Goal: Information Seeking & Learning: Learn about a topic

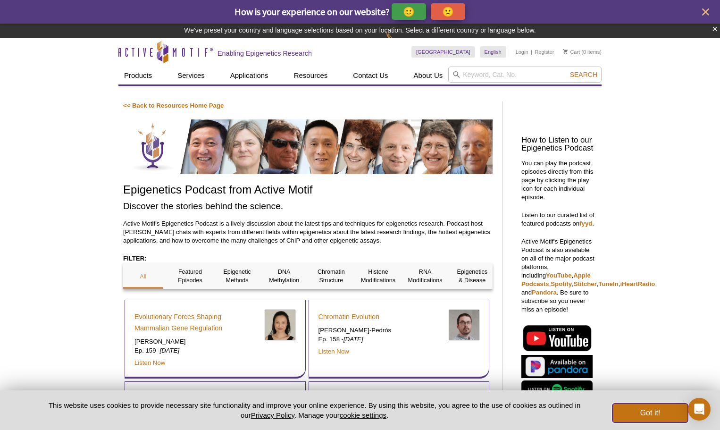
click at [648, 412] on button "Got it!" at bounding box center [651, 412] width 76 height 19
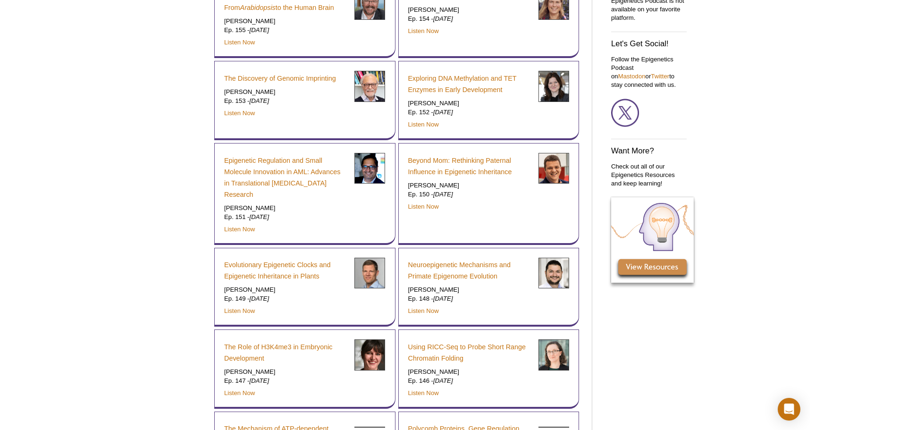
scroll to position [472, 0]
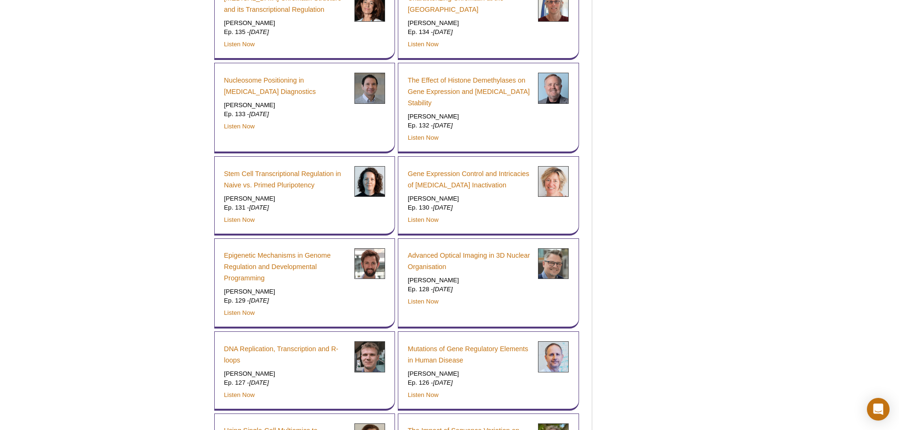
scroll to position [1557, 0]
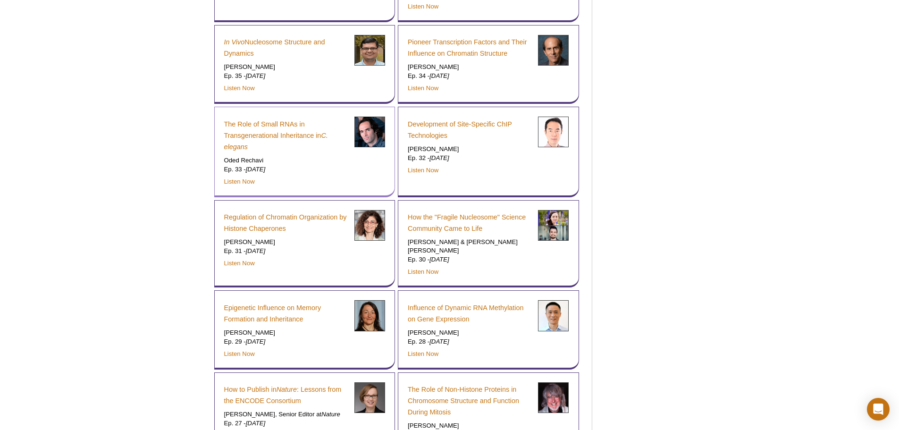
scroll to position [5757, 0]
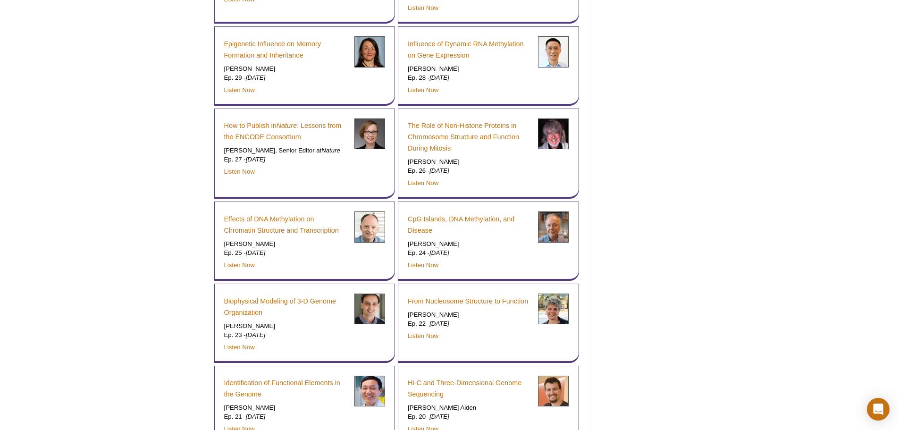
drag, startPoint x: 195, startPoint y: 78, endPoint x: 524, endPoint y: 129, distance: 332.9
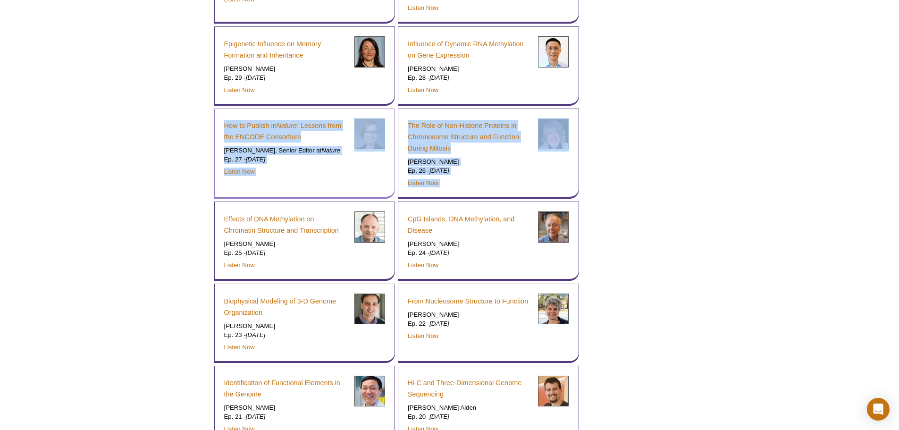
drag, startPoint x: 553, startPoint y: 145, endPoint x: 222, endPoint y: 77, distance: 337.6
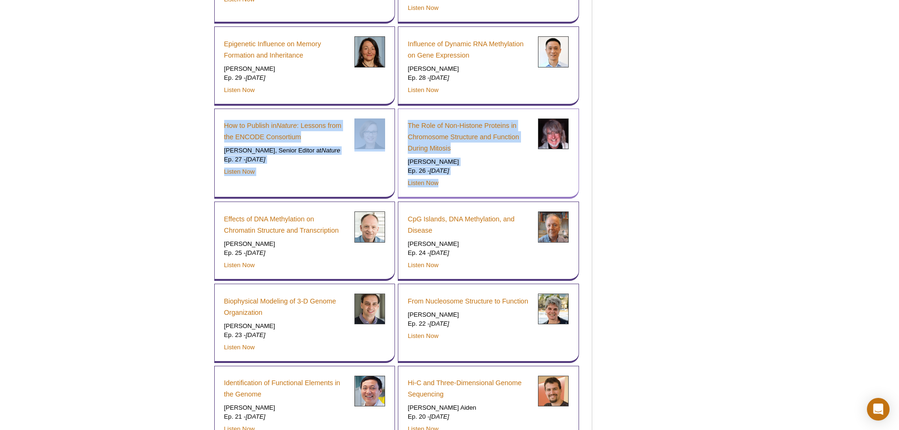
drag, startPoint x: 207, startPoint y: 77, endPoint x: 522, endPoint y: 143, distance: 321.9
click at [522, 179] on p "Listen Now" at bounding box center [469, 183] width 123 height 8
drag, startPoint x: 480, startPoint y: 141, endPoint x: 170, endPoint y: 77, distance: 316.6
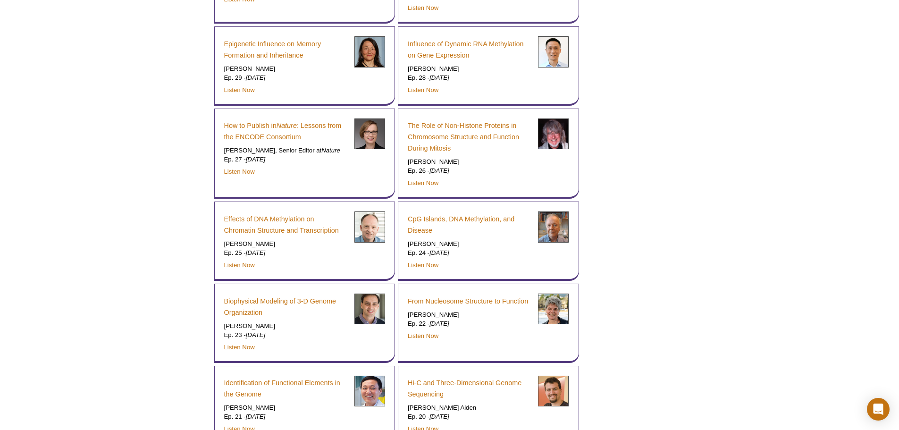
click at [444, 213] on link "CpG Islands, DNA Methylation, and Disease" at bounding box center [469, 224] width 123 height 23
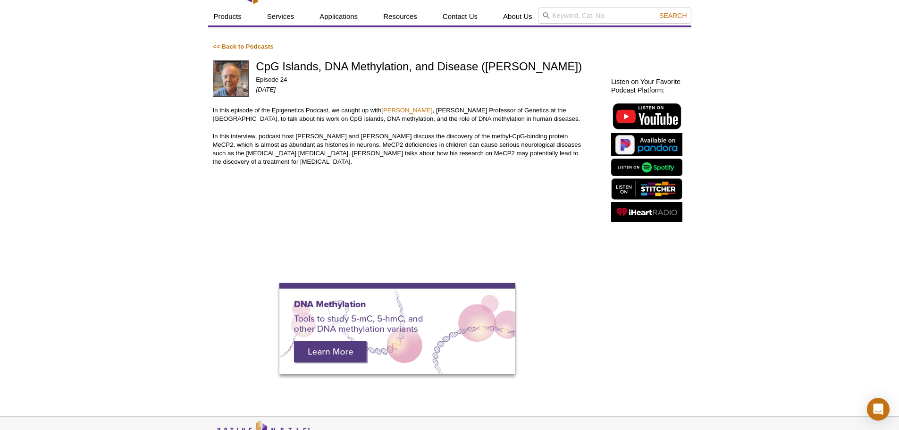
scroll to position [94, 0]
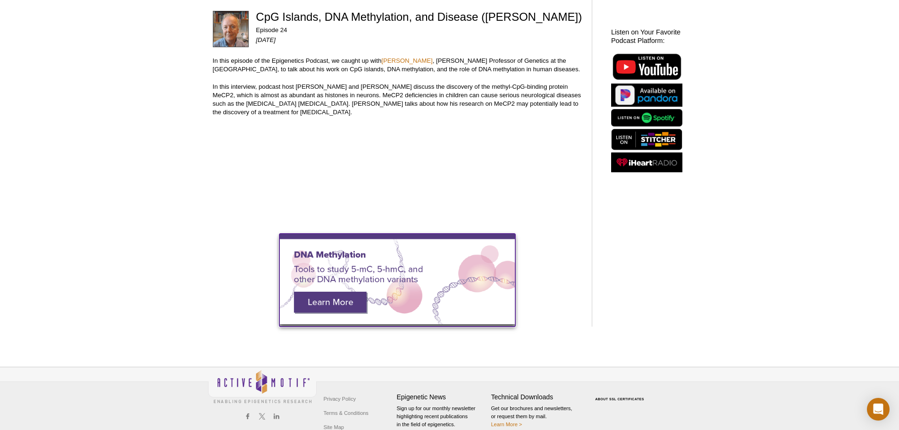
click at [334, 305] on img at bounding box center [397, 279] width 236 height 91
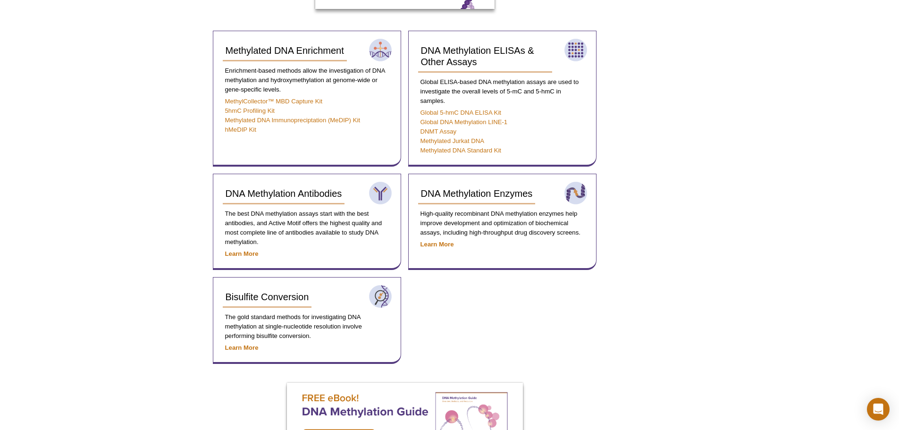
scroll to position [378, 0]
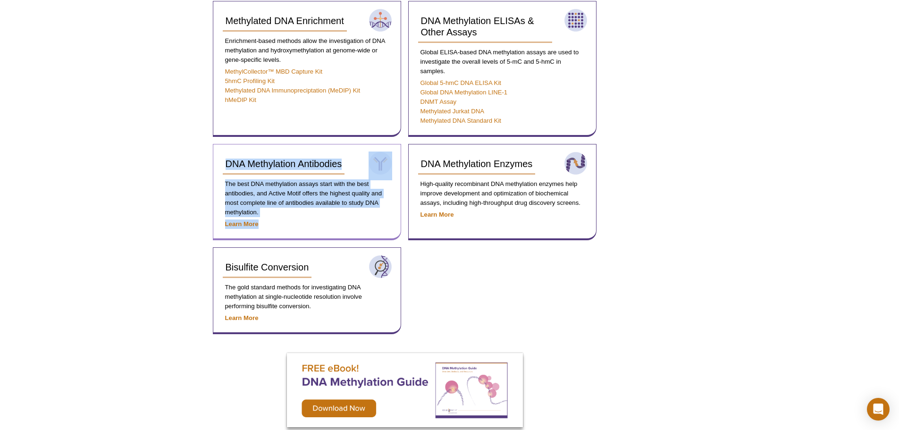
drag, startPoint x: 202, startPoint y: 155, endPoint x: 354, endPoint y: 229, distance: 168.8
click at [354, 229] on div "Active Motif Logo Enabling Epigenetics Research 0 Search Skip to content Active…" at bounding box center [449, 117] width 899 height 991
click at [120, 215] on div "Active Motif Logo Enabling Epigenetics Research 0 Search Skip to content Active…" at bounding box center [449, 117] width 899 height 991
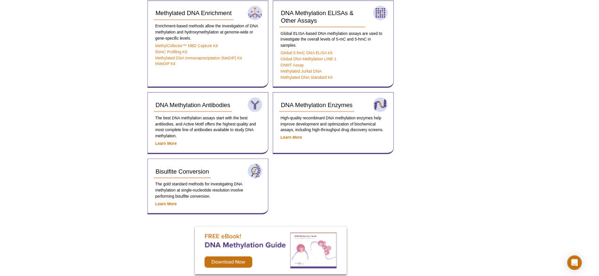
scroll to position [283, 0]
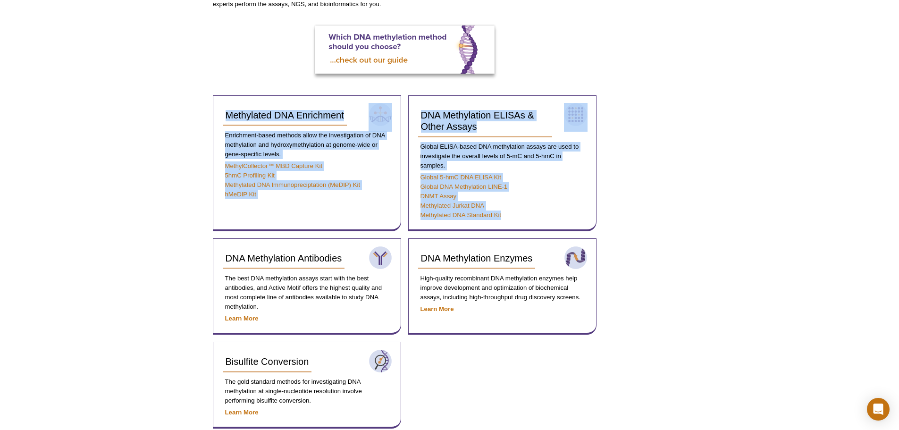
drag, startPoint x: 160, startPoint y: 131, endPoint x: 608, endPoint y: 224, distance: 458.2
click at [608, 224] on div "Active Motif Logo Enabling Epigenetics Research 0 Search Skip to content Active…" at bounding box center [449, 212] width 899 height 991
click at [710, 231] on div "Active Motif Logo Enabling Epigenetics Research 0 Search Skip to content Active…" at bounding box center [449, 212] width 899 height 991
drag, startPoint x: 654, startPoint y: 218, endPoint x: 135, endPoint y: 107, distance: 530.6
click at [135, 107] on div "Active Motif Logo Enabling Epigenetics Research 0 Search Skip to content Active…" at bounding box center [449, 212] width 899 height 991
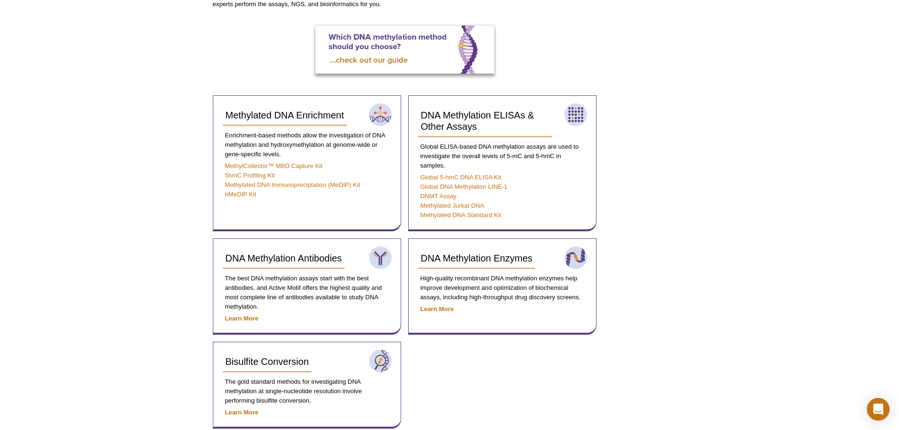
click at [135, 107] on div "Active Motif Logo Enabling Epigenetics Research 0 Search Skip to content Active…" at bounding box center [449, 212] width 899 height 991
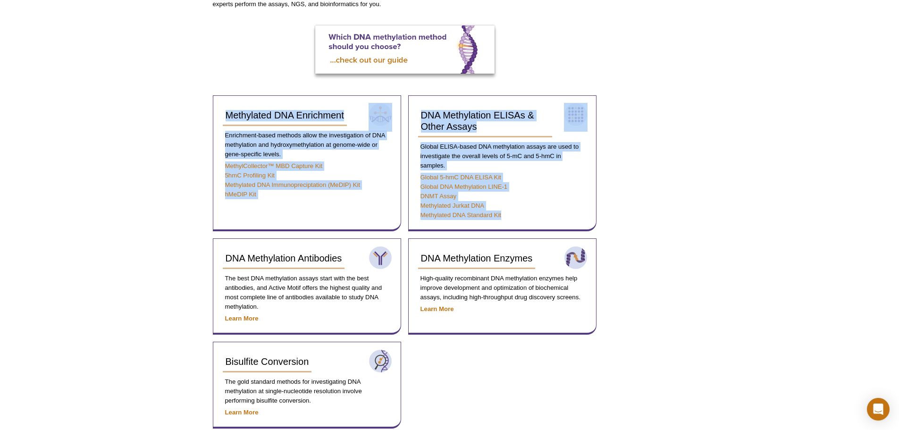
drag, startPoint x: 190, startPoint y: 113, endPoint x: 614, endPoint y: 227, distance: 439.2
click at [614, 227] on div "Active Motif Logo Enabling Epigenetics Research 0 Search Skip to content Active…" at bounding box center [449, 212] width 899 height 991
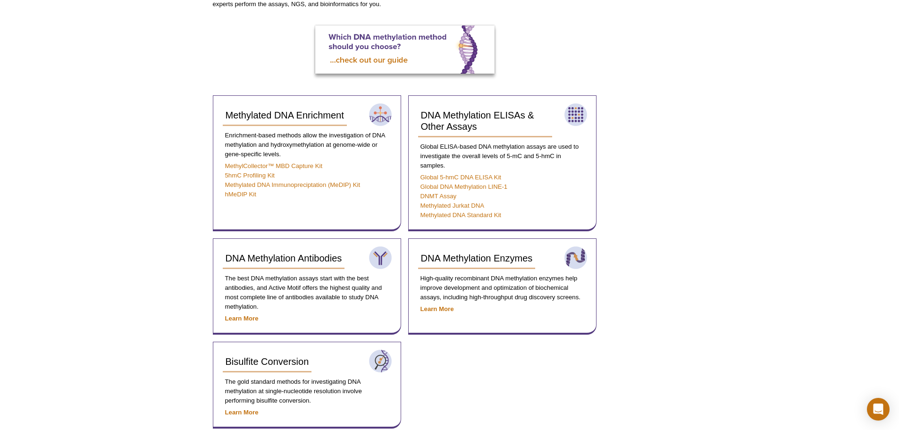
click at [683, 243] on div "AVAILABLE PRODUCTS DNA Methylation Antibodies DNA Methylation Enzymes Bisulfite…" at bounding box center [449, 197] width 483 height 814
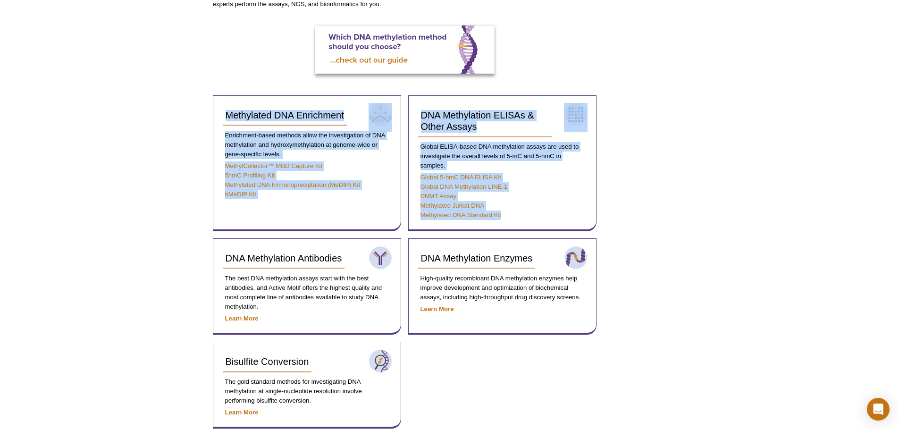
drag, startPoint x: 647, startPoint y: 229, endPoint x: 187, endPoint y: 118, distance: 473.4
click at [187, 118] on div "Active Motif Logo Enabling Epigenetics Research 0 Search Skip to content Active…" at bounding box center [449, 212] width 899 height 991
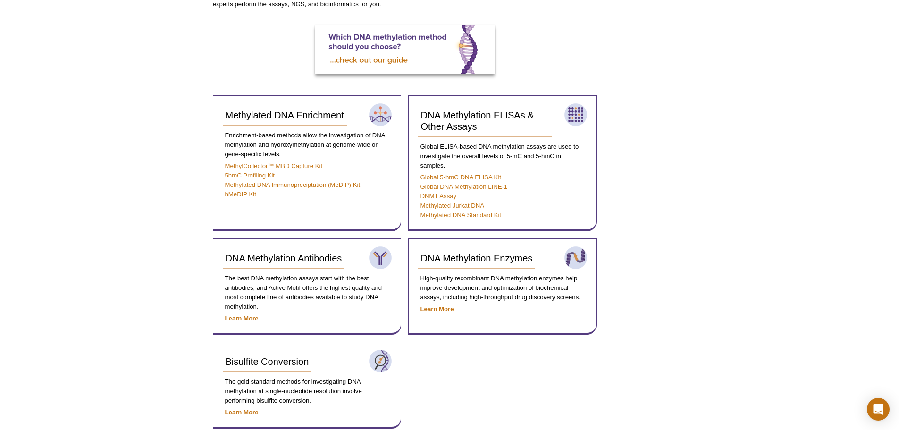
click at [187, 118] on div "Active Motif Logo Enabling Epigenetics Research 0 Search Skip to content Active…" at bounding box center [449, 212] width 899 height 991
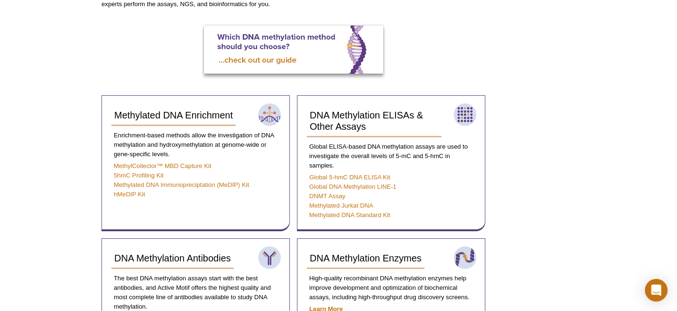
drag, startPoint x: 173, startPoint y: 35, endPoint x: 519, endPoint y: 68, distance: 348.0
click at [519, 68] on div "AVAILABLE PRODUCTS DNA Methylation Antibodies DNA Methylation Enzymes Bisulfite…" at bounding box center [338, 197] width 483 height 814
click at [565, 112] on div "AVAILABLE PRODUCTS DNA Methylation Antibodies DNA Methylation Enzymes Bisulfite…" at bounding box center [338, 197] width 483 height 814
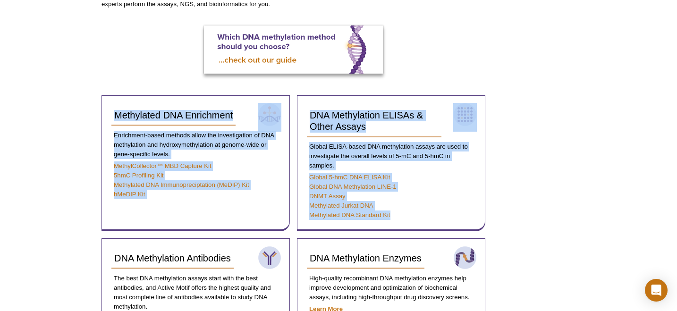
drag, startPoint x: 515, startPoint y: 217, endPoint x: 51, endPoint y: 103, distance: 477.6
click at [51, 103] on div "Active Motif Logo Enabling Epigenetics Research 0 Search Skip to content Active…" at bounding box center [338, 212] width 677 height 991
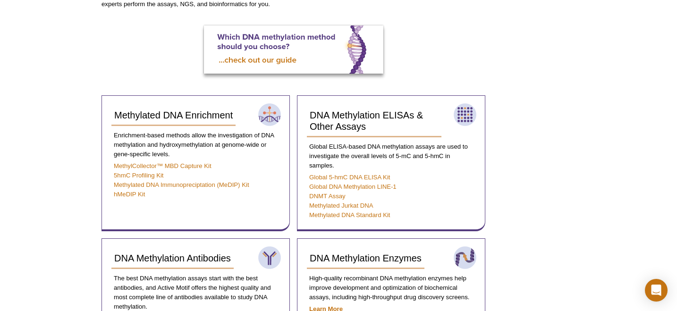
click at [51, 103] on div "Active Motif Logo Enabling Epigenetics Research 0 Search Skip to content Active…" at bounding box center [338, 212] width 677 height 991
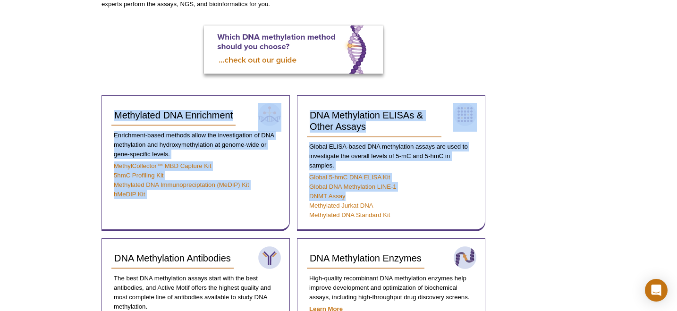
drag, startPoint x: 62, startPoint y: 97, endPoint x: 564, endPoint y: 194, distance: 511.1
click at [564, 194] on div "Active Motif Logo Enabling Epigenetics Research 0 Search Skip to content Active…" at bounding box center [338, 212] width 677 height 991
click at [564, 194] on div "AVAILABLE PRODUCTS DNA Methylation Antibodies DNA Methylation Enzymes Bisulfite…" at bounding box center [338, 197] width 483 height 814
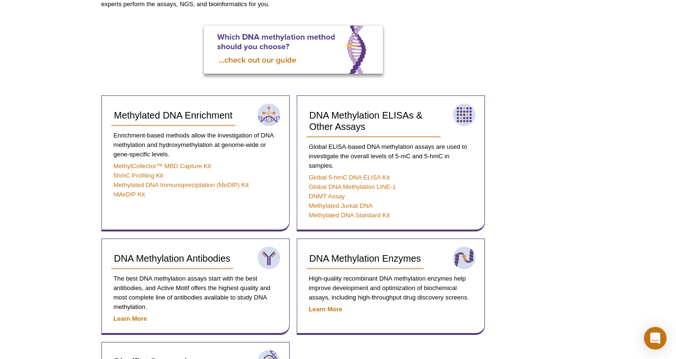
click at [544, 156] on div "AVAILABLE PRODUCTS DNA Methylation Antibodies DNA Methylation Enzymes Bisulfite…" at bounding box center [338, 197] width 483 height 814
click at [546, 74] on div "AVAILABLE PRODUCTS DNA Methylation Antibodies DNA Methylation Enzymes Bisulfite…" at bounding box center [338, 197] width 483 height 814
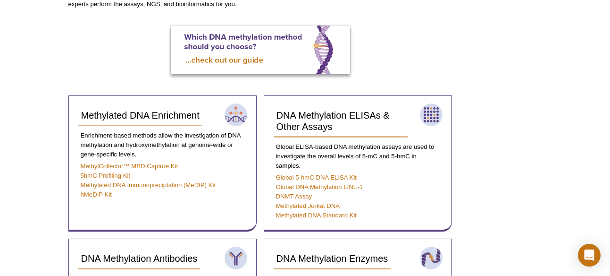
drag, startPoint x: 104, startPoint y: 27, endPoint x: 510, endPoint y: 55, distance: 406.8
click at [510, 55] on div "AVAILABLE PRODUCTS DNA Methylation Antibodies DNA Methylation Enzymes Bisulfite…" at bounding box center [305, 197] width 483 height 814
click at [530, 96] on div "AVAILABLE PRODUCTS DNA Methylation Antibodies DNA Methylation Enzymes Bisulfite…" at bounding box center [305, 197] width 483 height 814
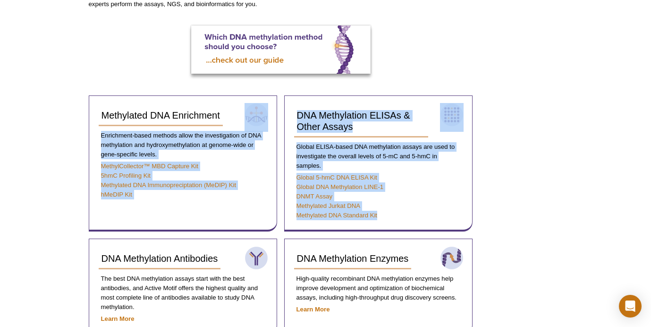
drag, startPoint x: 277, startPoint y: 100, endPoint x: 513, endPoint y: 227, distance: 267.9
click at [513, 227] on div "AVAILABLE PRODUCTS DNA Methylation Antibodies DNA Methylation Enzymes Bisulfite…" at bounding box center [325, 197] width 483 height 814
click at [561, 217] on div "AVAILABLE PRODUCTS DNA Methylation Antibodies DNA Methylation Enzymes Bisulfite…" at bounding box center [325, 197] width 483 height 814
drag, startPoint x: 500, startPoint y: 218, endPoint x: 33, endPoint y: 104, distance: 481.2
click at [33, 104] on div "Active Motif Logo Enabling Epigenetics Research 0 Search Skip to content Active…" at bounding box center [325, 212] width 651 height 991
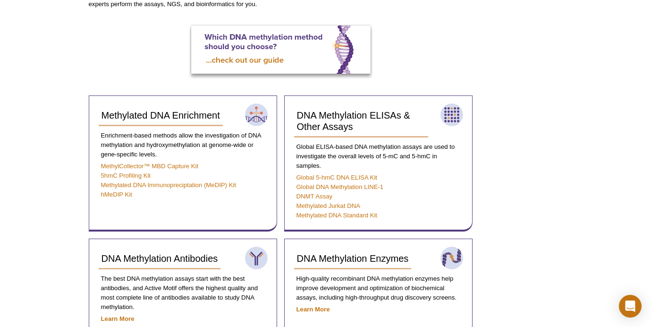
click at [33, 104] on div "Active Motif Logo Enabling Epigenetics Research 0 Search Skip to content Active…" at bounding box center [325, 212] width 651 height 991
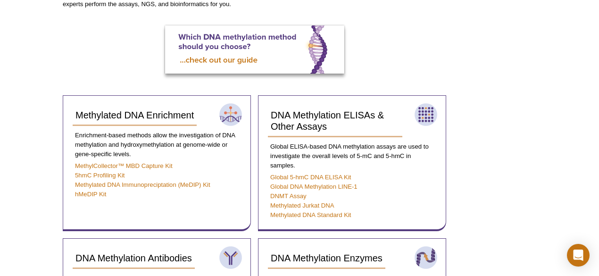
click at [518, 94] on div "AVAILABLE PRODUCTS DNA Methylation Antibodies DNA Methylation Enzymes Bisulfite…" at bounding box center [299, 197] width 483 height 814
drag, startPoint x: 440, startPoint y: 76, endPoint x: 140, endPoint y: 57, distance: 300.3
click at [140, 57] on div at bounding box center [255, 50] width 384 height 51
click at [68, 75] on div at bounding box center [255, 50] width 384 height 51
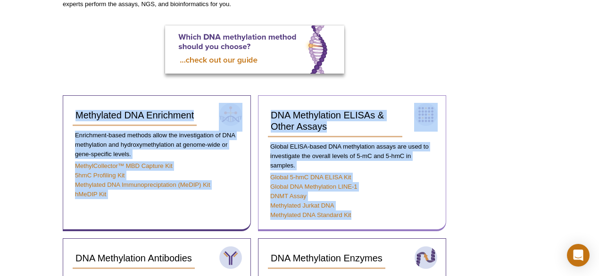
drag, startPoint x: 63, startPoint y: 103, endPoint x: 401, endPoint y: 223, distance: 359.1
click at [401, 223] on div "Methylated DNA Enrichment Enrichment-based methods allow the investigation of D…" at bounding box center [255, 261] width 384 height 333
click at [557, 212] on div "Active Motif Logo Enabling Epigenetics Research 0 Search Skip to content Active…" at bounding box center [299, 212] width 599 height 991
drag, startPoint x: 467, startPoint y: 217, endPoint x: 59, endPoint y: 103, distance: 422.8
click at [59, 103] on div "AVAILABLE PRODUCTS DNA Methylation Antibodies DNA Methylation Enzymes Bisulfite…" at bounding box center [299, 197] width 483 height 814
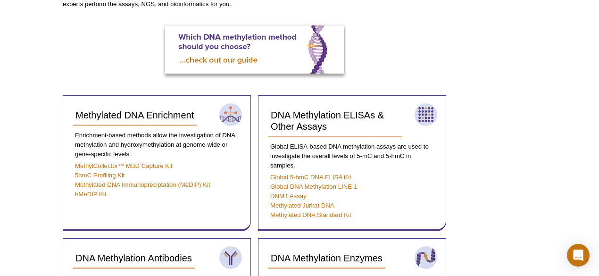
click at [38, 93] on div "Active Motif Logo Enabling Epigenetics Research 0 Search Skip to content Active…" at bounding box center [299, 212] width 599 height 991
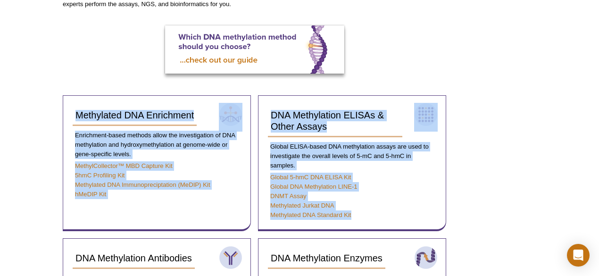
drag, startPoint x: 38, startPoint y: 105, endPoint x: 450, endPoint y: 219, distance: 428.1
click at [450, 219] on div "Active Motif Logo Enabling Epigenetics Research 0 Search Skip to content Active…" at bounding box center [299, 212] width 599 height 991
click at [450, 219] on div "AVAILABLE PRODUCTS DNA Methylation Antibodies DNA Methylation Enzymes Bisulfite…" at bounding box center [299, 197] width 483 height 814
drag, startPoint x: 389, startPoint y: 220, endPoint x: 64, endPoint y: 115, distance: 341.4
click at [64, 115] on div "Methylated DNA Enrichment Enrichment-based methods allow the investigation of D…" at bounding box center [255, 261] width 384 height 333
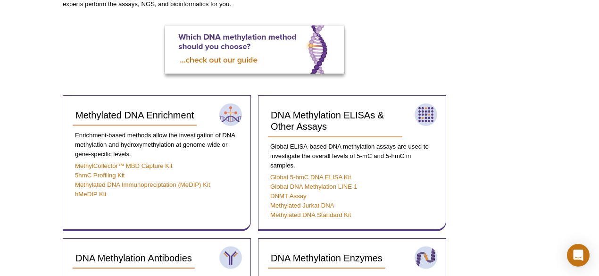
click at [48, 98] on div "Active Motif Logo Enabling Epigenetics Research 0 Search Skip to content Active…" at bounding box center [299, 212] width 599 height 991
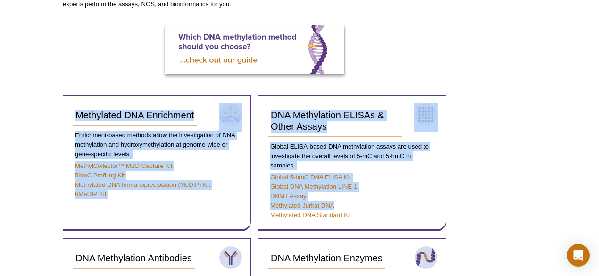
drag, startPoint x: 44, startPoint y: 81, endPoint x: 465, endPoint y: 206, distance: 438.5
click at [465, 206] on div "Active Motif Logo Enabling Epigenetics Research 0 Search Skip to content Active…" at bounding box center [299, 212] width 599 height 991
click at [465, 206] on div "AVAILABLE PRODUCTS DNA Methylation Antibodies DNA Methylation Enzymes Bisulfite…" at bounding box center [299, 197] width 483 height 814
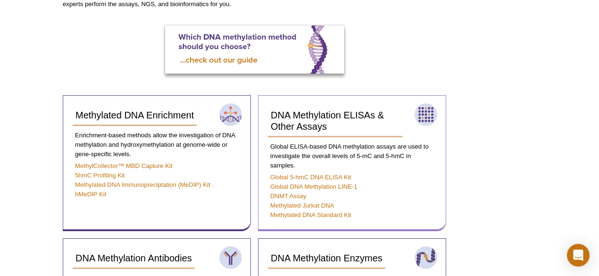
drag, startPoint x: 446, startPoint y: 215, endPoint x: 389, endPoint y: 195, distance: 60.9
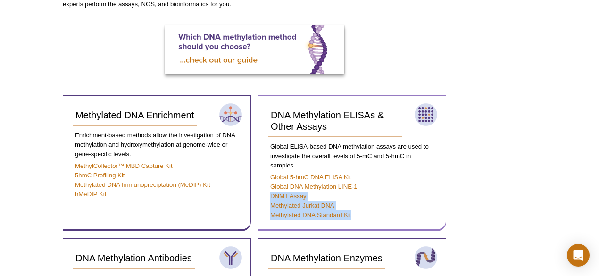
click at [393, 197] on div "AVAILABLE PRODUCTS DNA Methylation Antibodies DNA Methylation Enzymes Bisulfite…" at bounding box center [299, 197] width 483 height 814
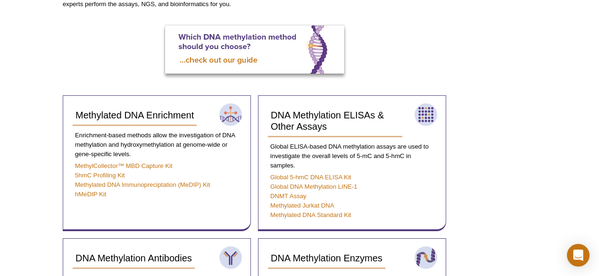
click at [528, 157] on div "AVAILABLE PRODUCTS DNA Methylation Antibodies DNA Methylation Enzymes Bisulfite…" at bounding box center [299, 197] width 483 height 814
